Goal: Transaction & Acquisition: Book appointment/travel/reservation

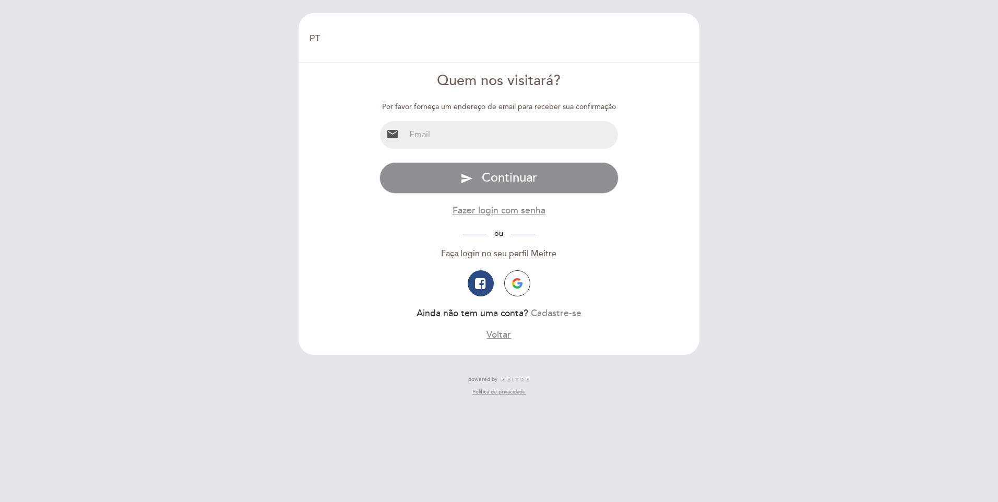
select select "pt"
click at [448, 137] on input "email" at bounding box center [512, 135] width 214 height 28
type input "andreicorsato@gmail.com"
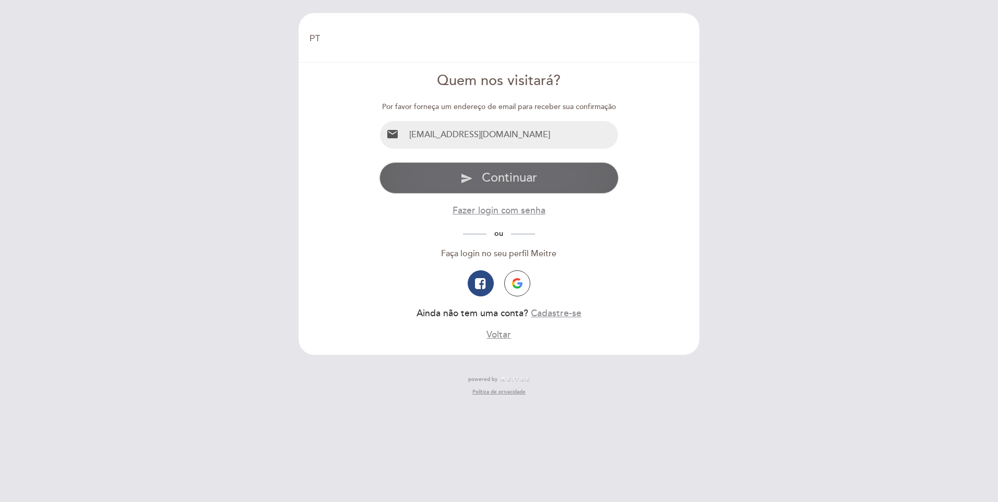
click at [511, 174] on span "Continuar" at bounding box center [509, 177] width 55 height 15
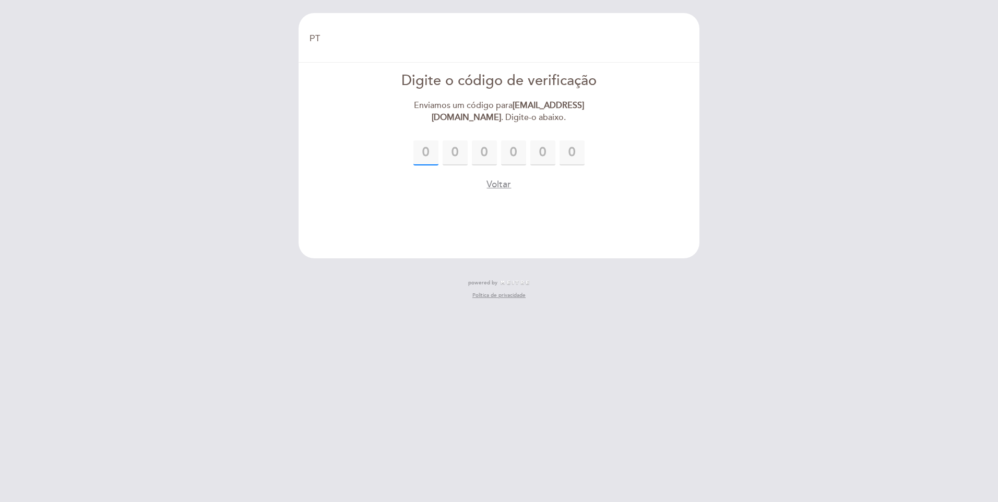
click at [436, 155] on input "text" at bounding box center [425, 152] width 25 height 25
type input "6"
type input "7"
type input "1"
type input "5"
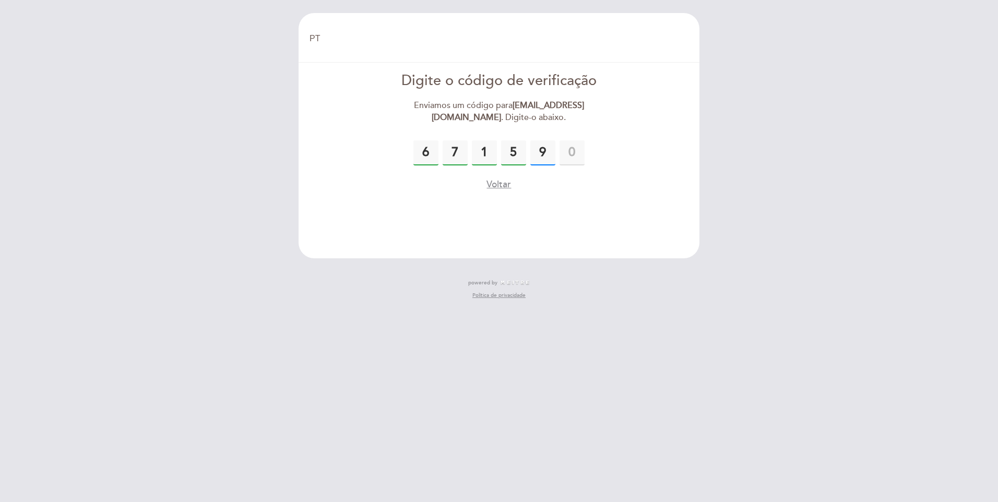
type input "9"
type input "2"
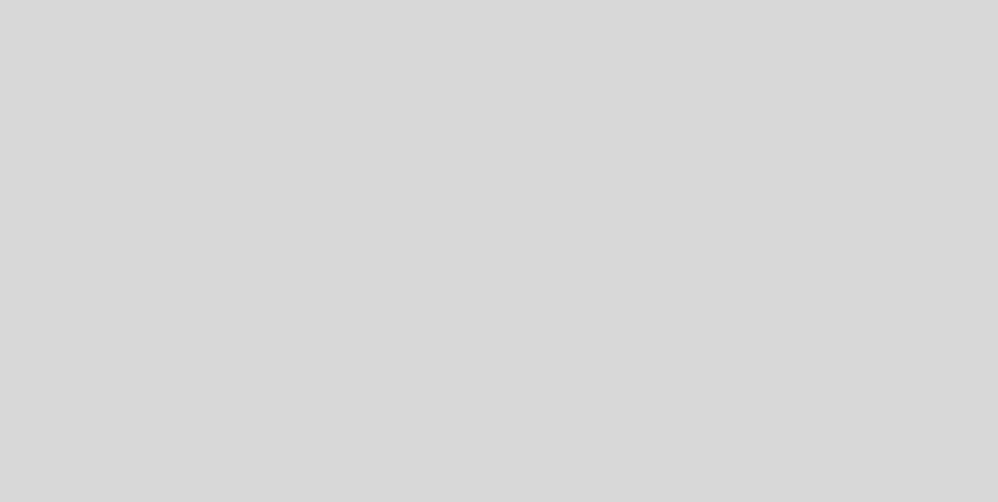
select select "pt"
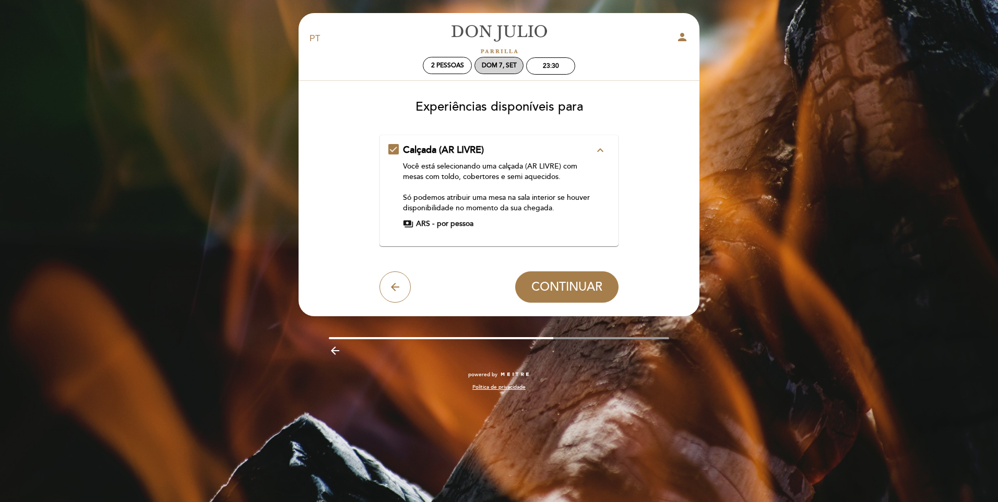
click at [499, 66] on div "Dom 7, set" at bounding box center [499, 66] width 35 height 8
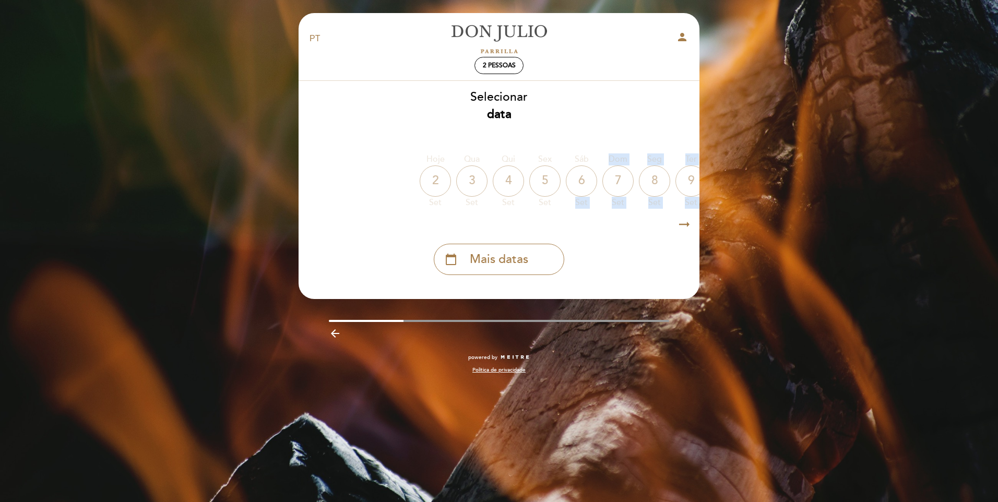
drag, startPoint x: 519, startPoint y: 216, endPoint x: 568, endPoint y: 214, distance: 49.1
click at [568, 214] on div "Selecionar data [GEOGRAPHIC_DATA] [DATE] [DATE] [DATE] [DATE] [DATE] [DATE] [DA…" at bounding box center [499, 182] width 402 height 186
drag, startPoint x: 568, startPoint y: 214, endPoint x: 503, endPoint y: 254, distance: 77.1
click at [503, 254] on span "Mais datas" at bounding box center [499, 259] width 58 height 17
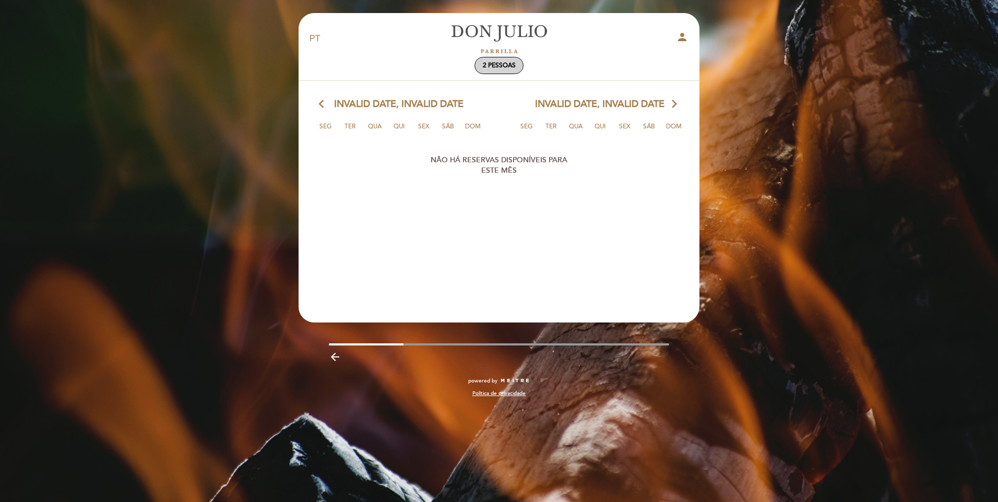
click at [500, 63] on span "2 pessoas" at bounding box center [499, 66] width 33 height 8
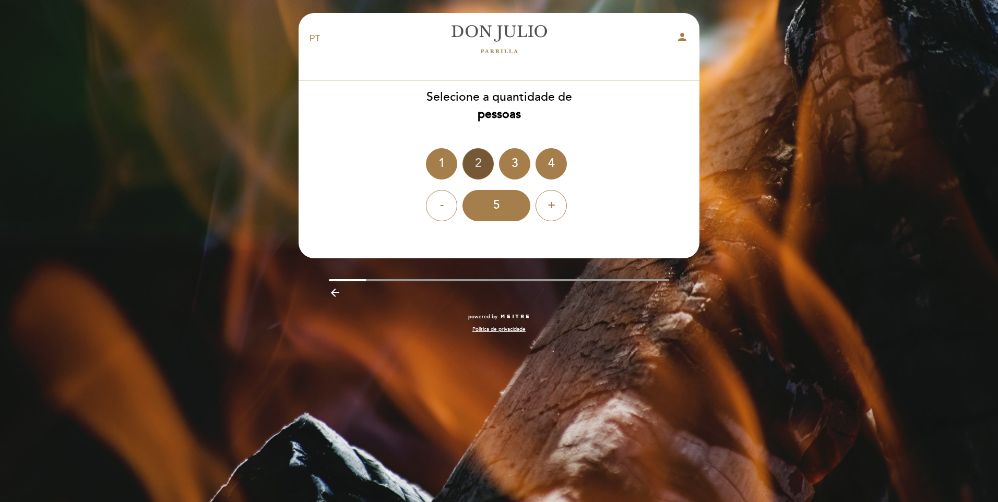
click at [480, 159] on div "2" at bounding box center [478, 163] width 31 height 31
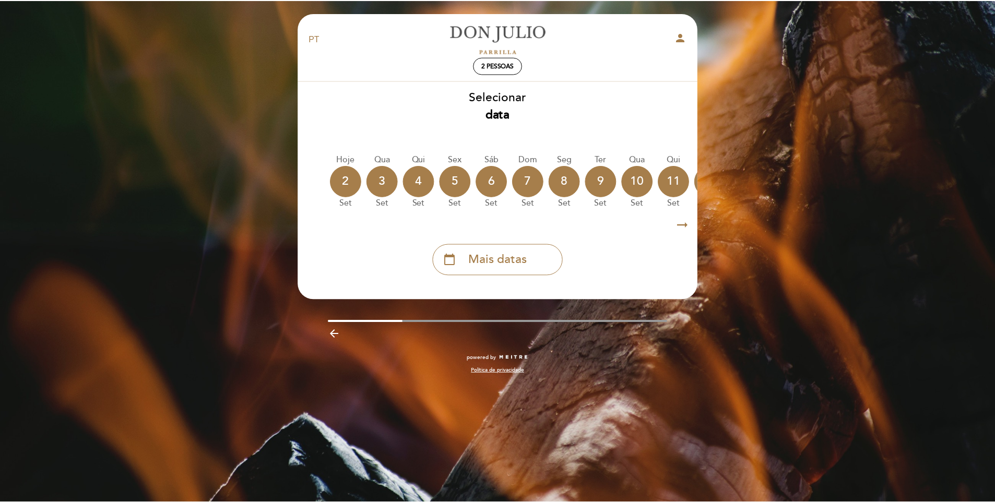
scroll to position [0, 92]
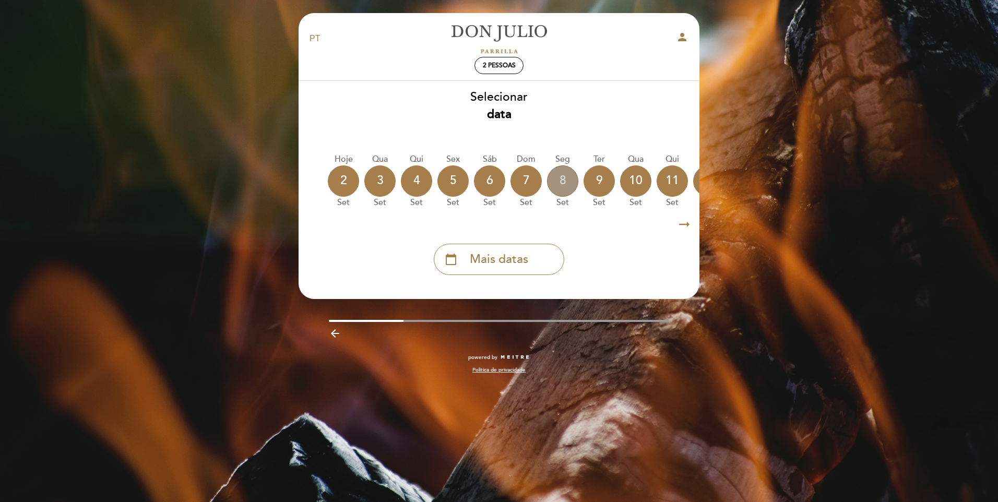
click at [564, 181] on div "8" at bounding box center [562, 180] width 31 height 31
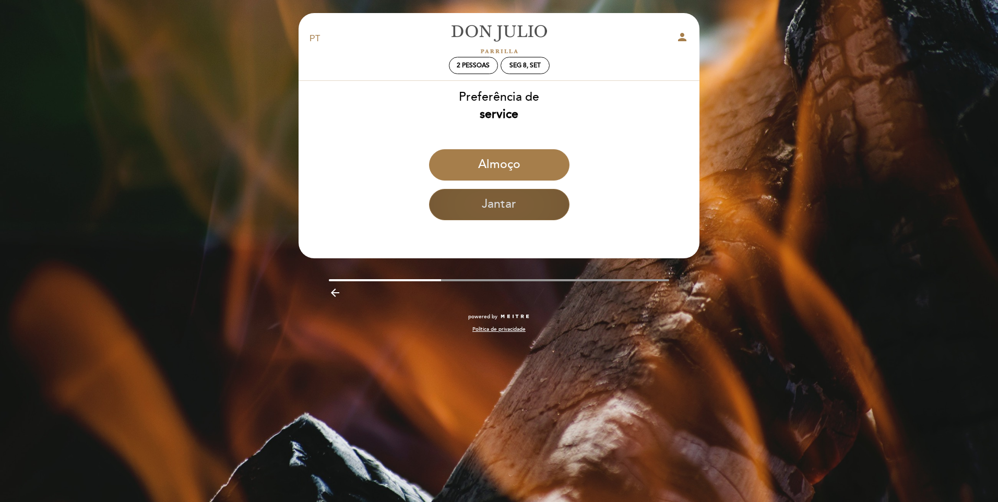
click at [498, 201] on button "Jantar" at bounding box center [499, 204] width 140 height 31
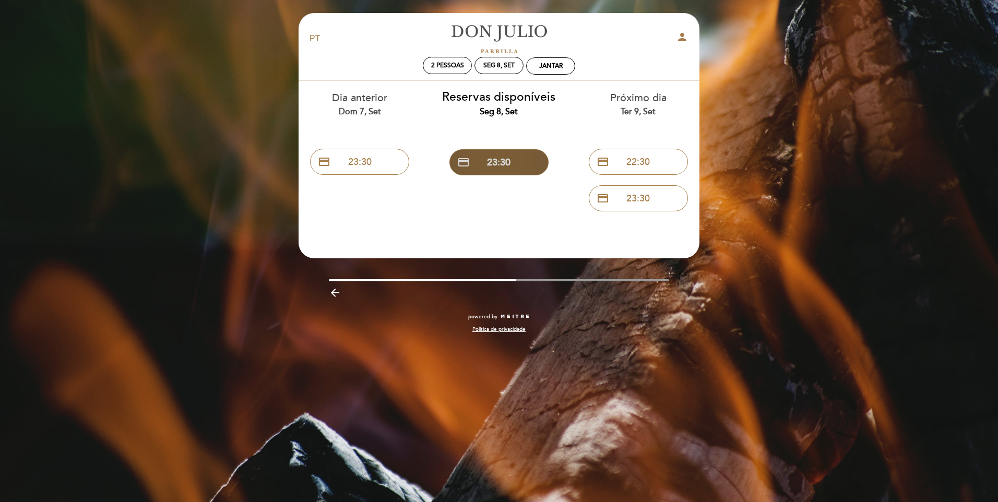
click at [507, 162] on button "credit_card 23:30" at bounding box center [498, 162] width 99 height 26
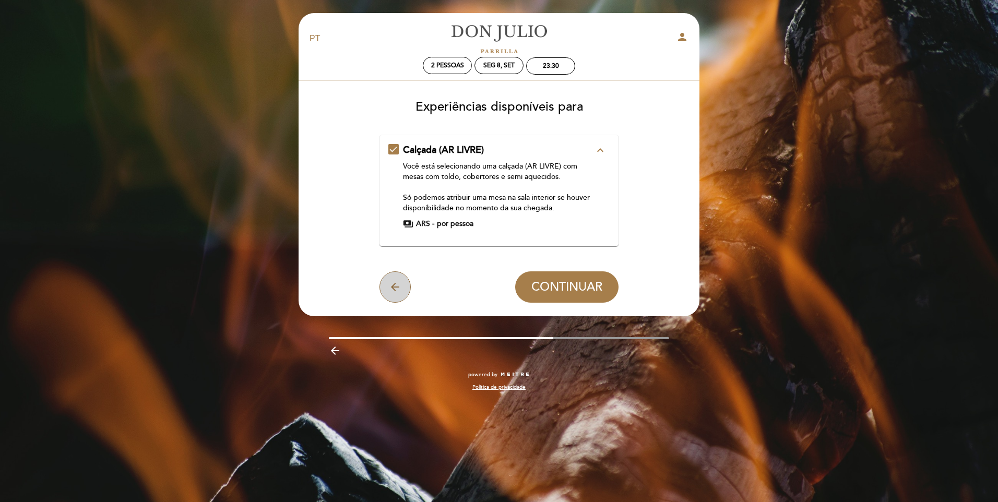
click at [400, 286] on icon "arrow_back" at bounding box center [395, 287] width 13 height 13
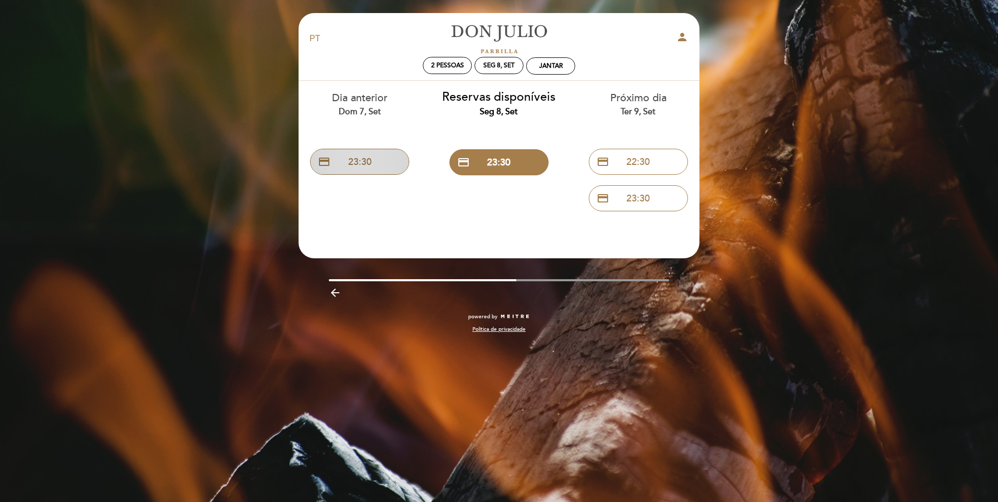
click at [358, 159] on button "credit_card 23:30" at bounding box center [359, 162] width 99 height 26
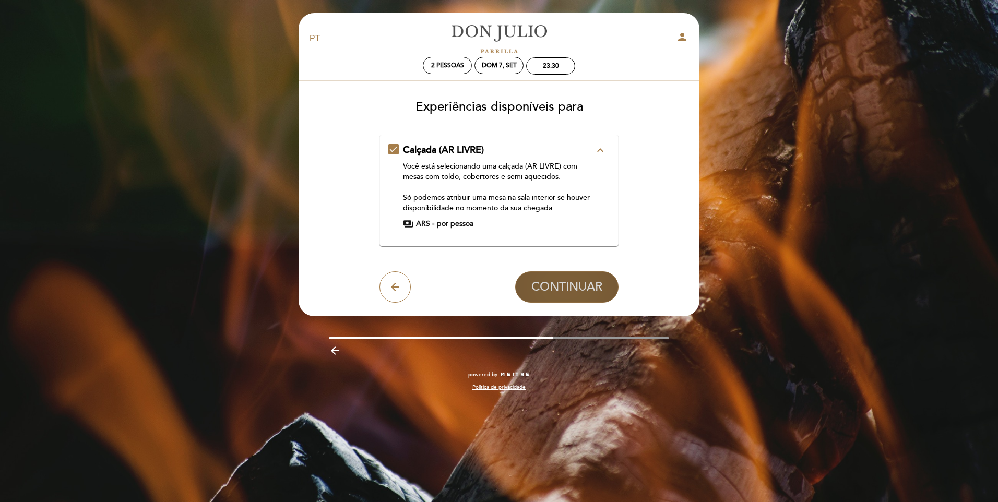
click at [554, 284] on span "CONTINUAR" at bounding box center [566, 287] width 71 height 15
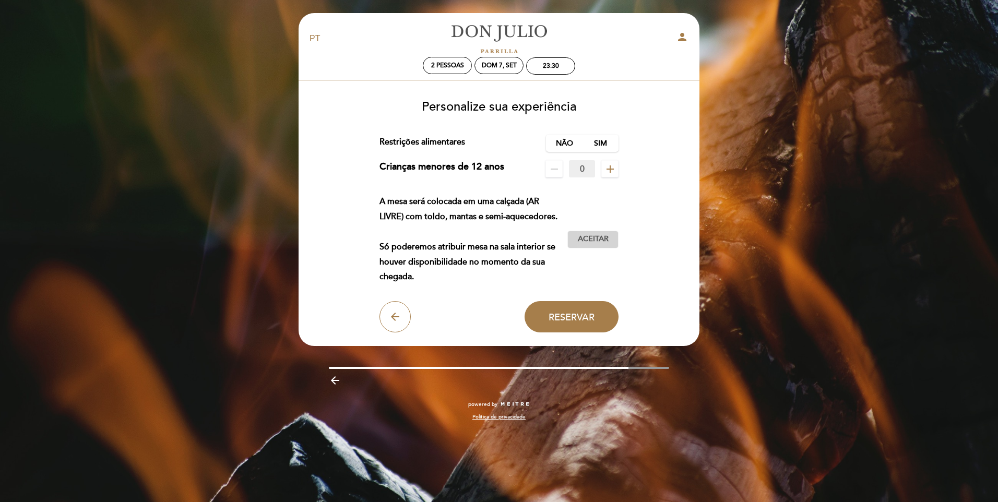
click at [590, 233] on button "Aceitar Aceito" at bounding box center [592, 240] width 51 height 18
click at [565, 316] on span "Reservar" at bounding box center [572, 316] width 46 height 11
click at [566, 146] on label "Não" at bounding box center [564, 143] width 37 height 17
click at [565, 314] on span "Reservar" at bounding box center [572, 316] width 46 height 11
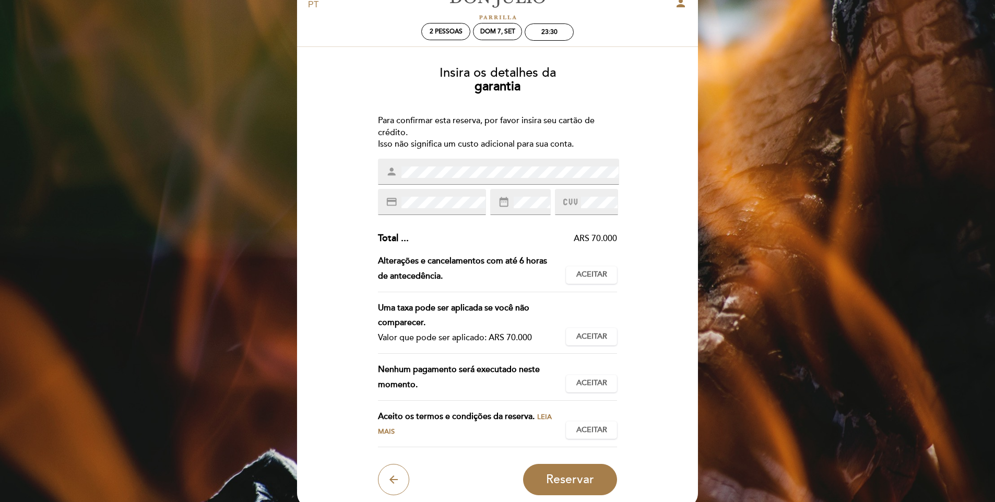
scroll to position [52, 0]
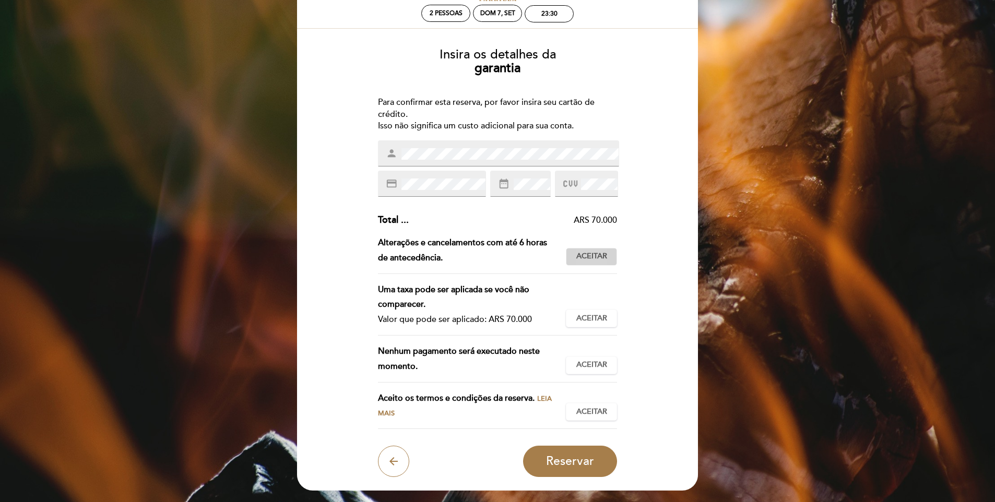
click at [584, 259] on span "Aceitar" at bounding box center [591, 256] width 31 height 11
click at [599, 316] on span "Aceitar" at bounding box center [591, 318] width 31 height 11
click at [590, 366] on span "Aceitar" at bounding box center [591, 365] width 31 height 11
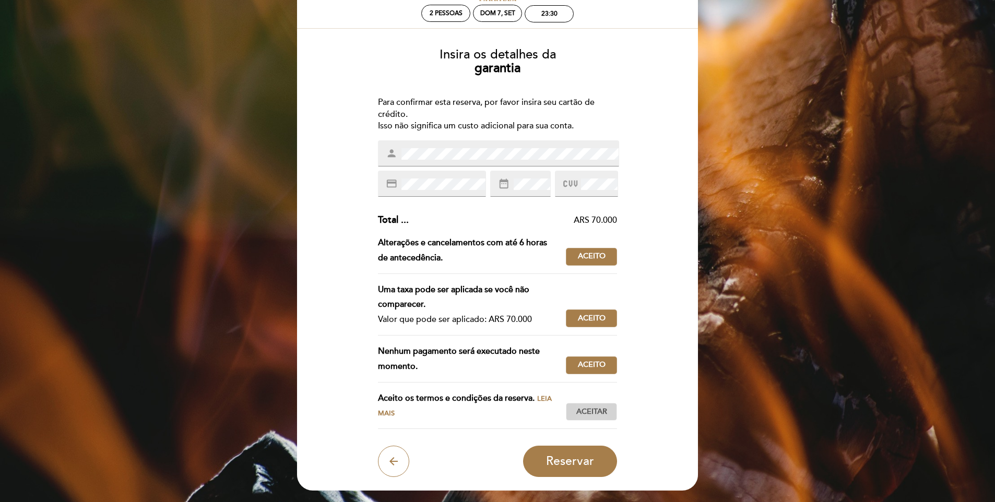
click at [589, 414] on span "Aceitar" at bounding box center [591, 412] width 31 height 11
click at [583, 463] on span "Reservar" at bounding box center [570, 461] width 48 height 15
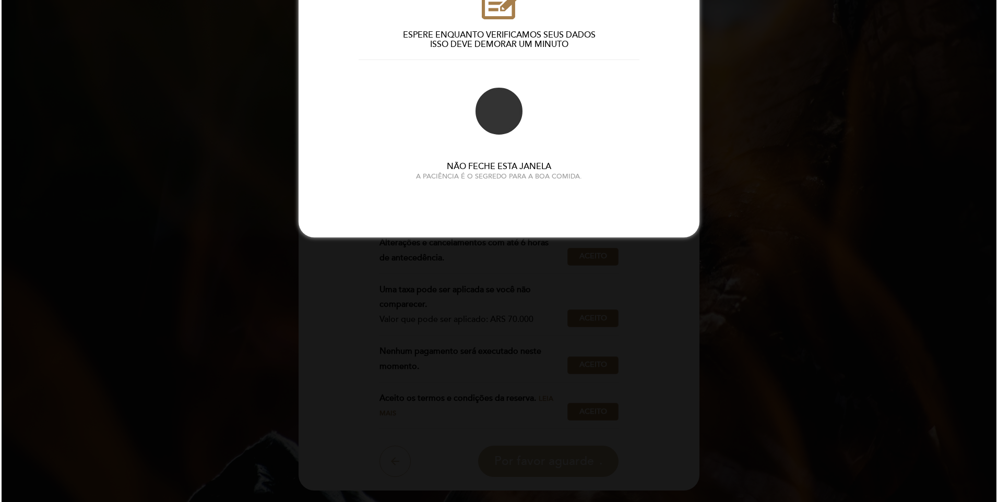
scroll to position [0, 0]
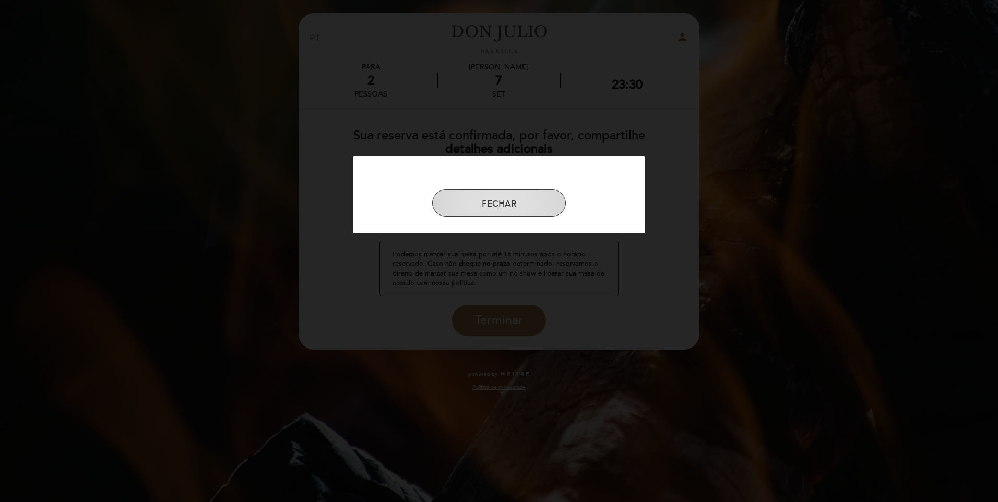
click at [493, 200] on button "FECHAR" at bounding box center [499, 202] width 134 height 27
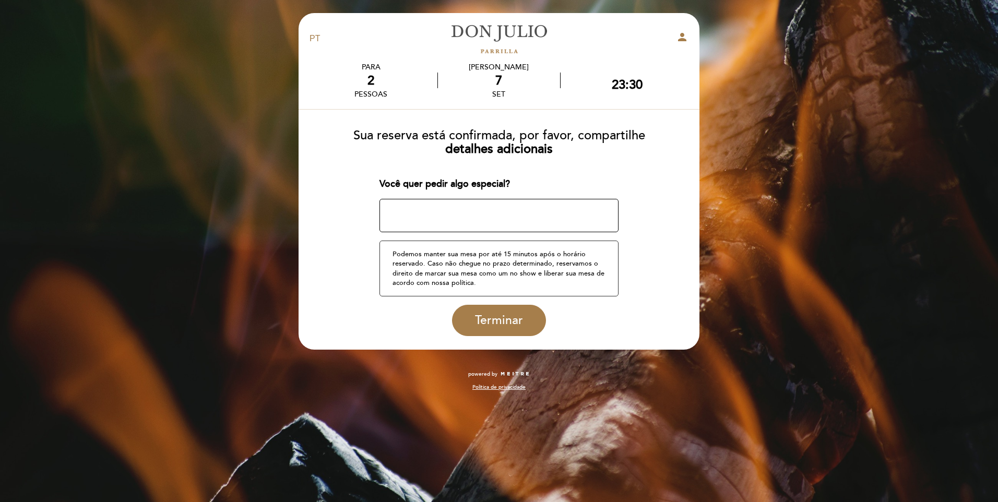
click at [459, 214] on textarea at bounding box center [500, 215] width 240 height 33
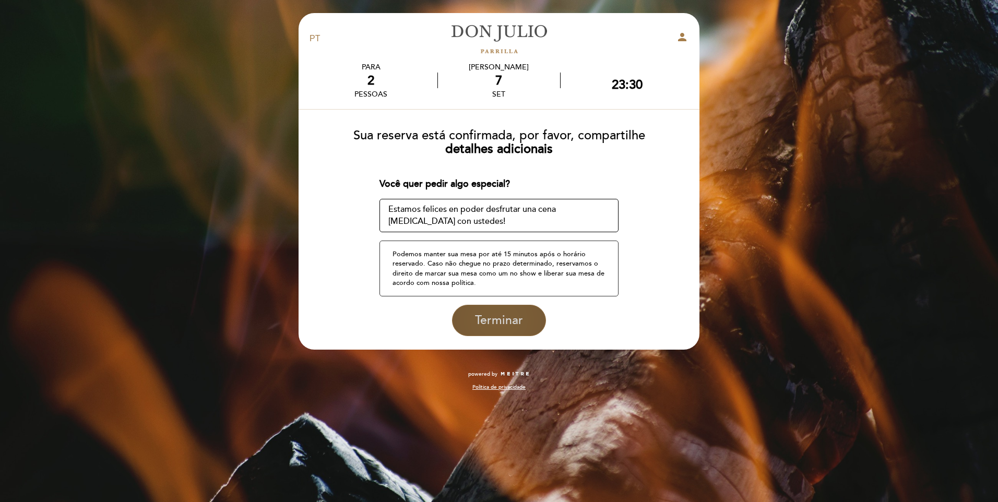
type textarea "Estamos felices en poder desfrutar una cena [MEDICAL_DATA] con ustedes!"
click at [499, 318] on span "Terminar" at bounding box center [499, 320] width 48 height 15
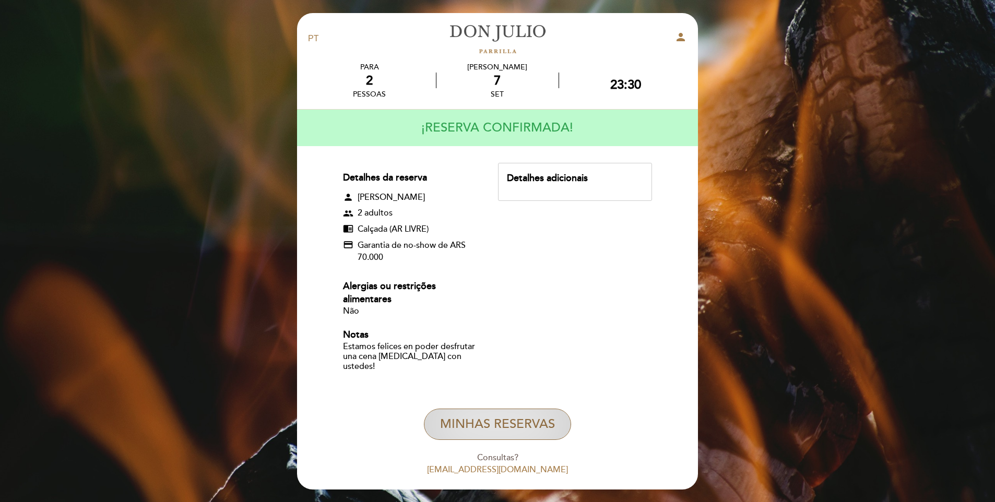
click at [503, 409] on button "MINHAS RESERVAS" at bounding box center [497, 424] width 147 height 31
select select "pt"
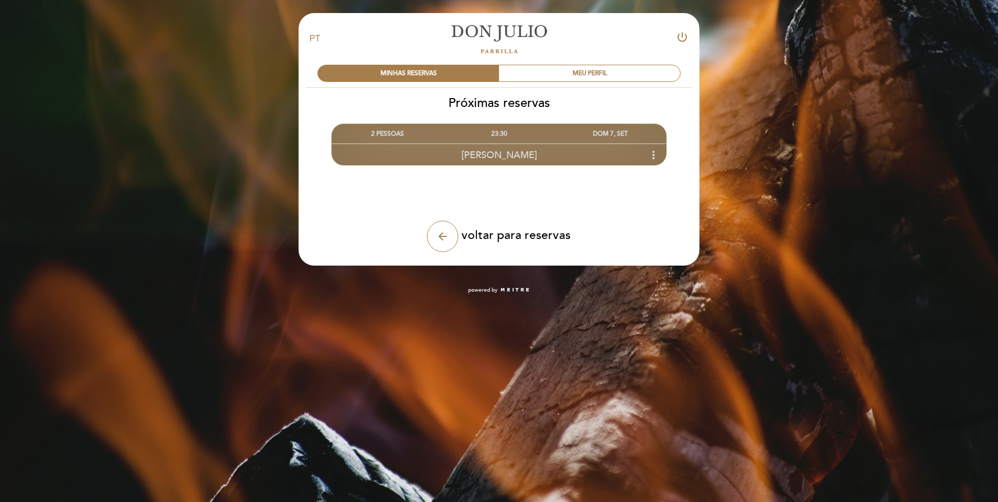
click at [515, 152] on span "[PERSON_NAME]" at bounding box center [499, 154] width 76 height 11
